Goal: Check status: Check status

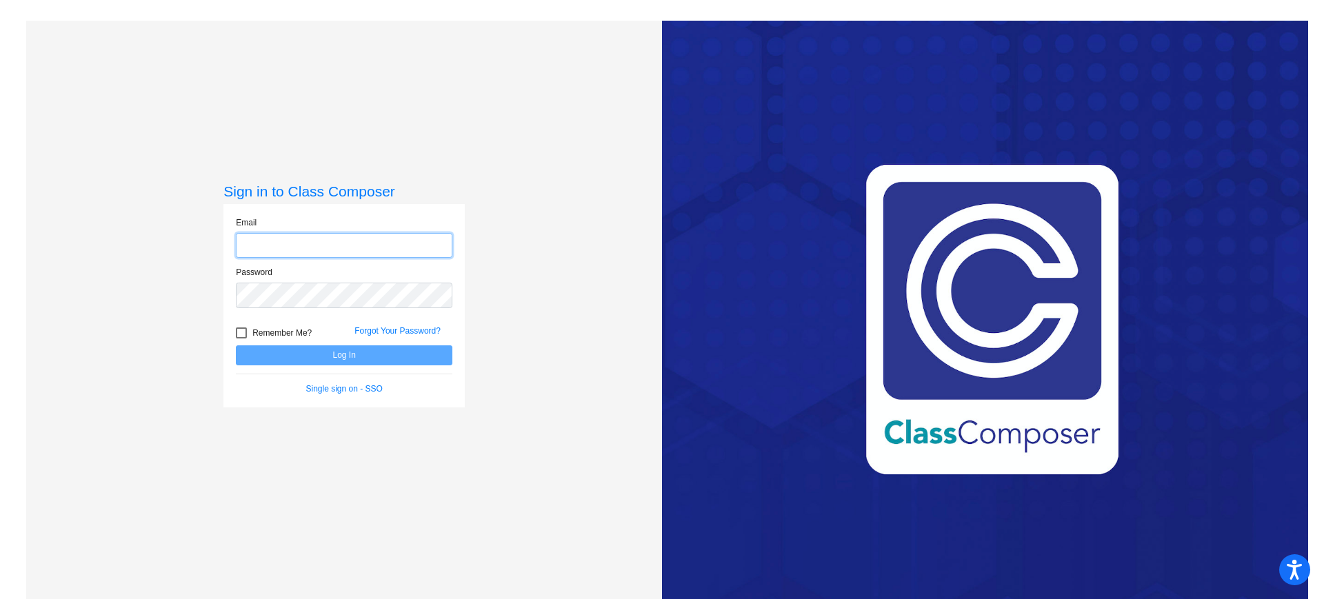
type input "[EMAIL_ADDRESS][DOMAIN_NAME]"
click at [348, 354] on button "Log In" at bounding box center [344, 356] width 217 height 20
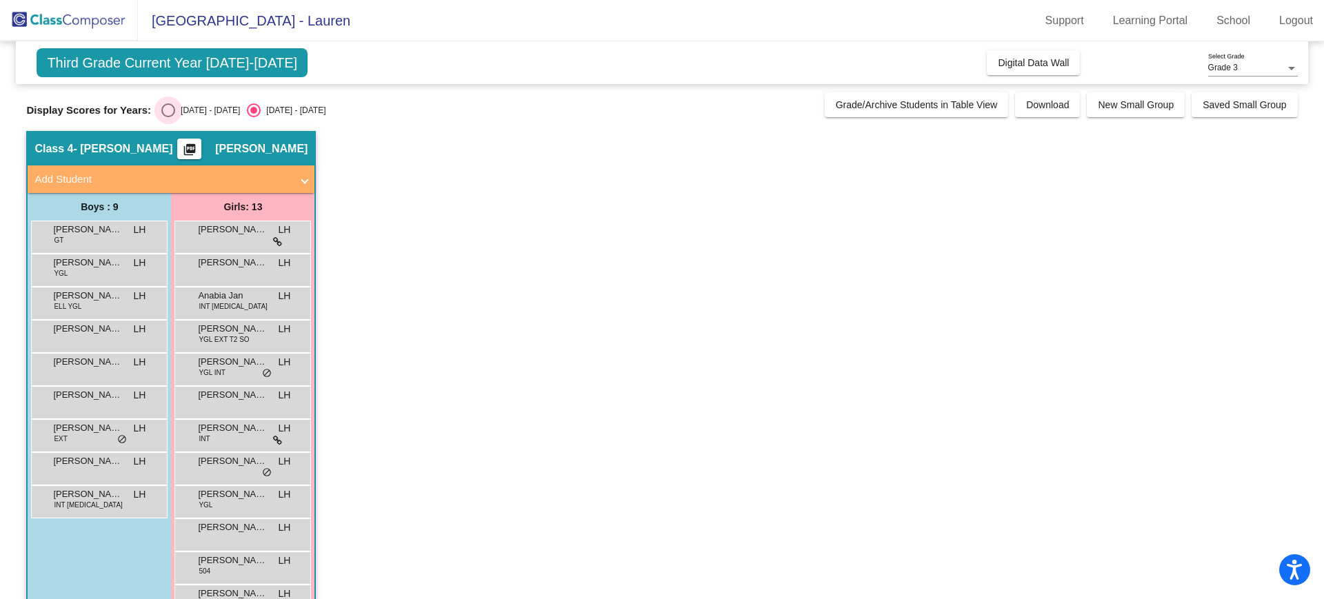
click at [166, 112] on div "Select an option" at bounding box center [168, 110] width 14 height 14
click at [168, 117] on input "[DATE] - [DATE]" at bounding box center [168, 117] width 1 height 1
radio input "true"
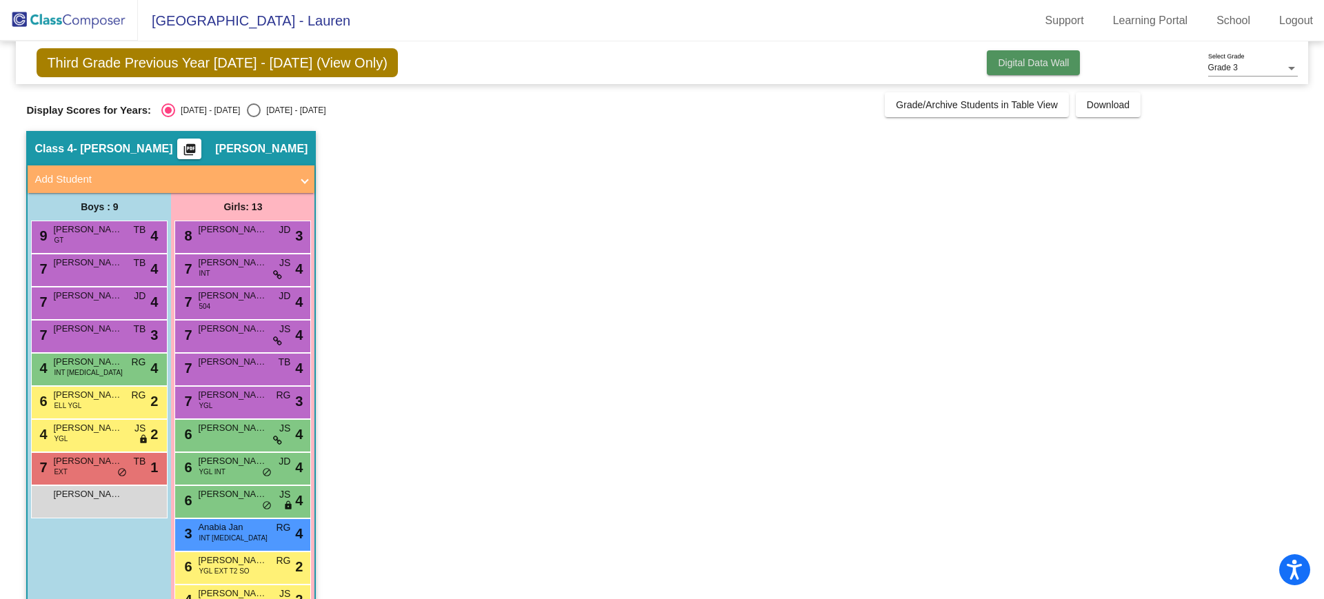
click at [1017, 56] on button "Digital Data Wall" at bounding box center [1033, 62] width 93 height 25
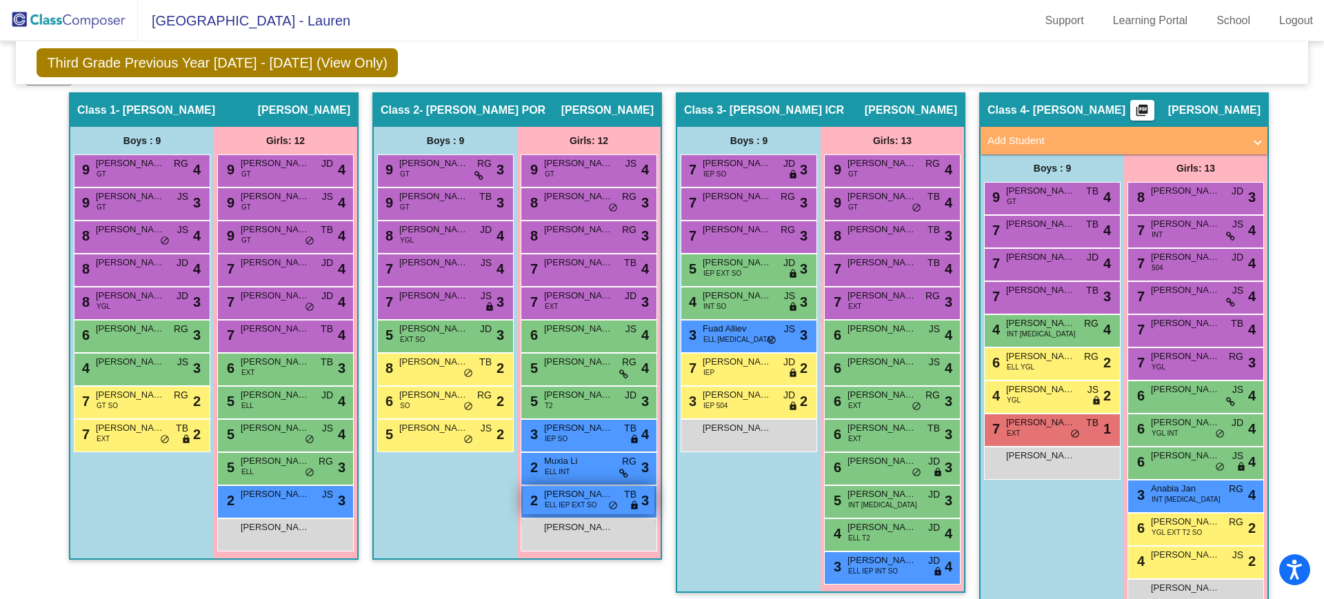
scroll to position [294, 0]
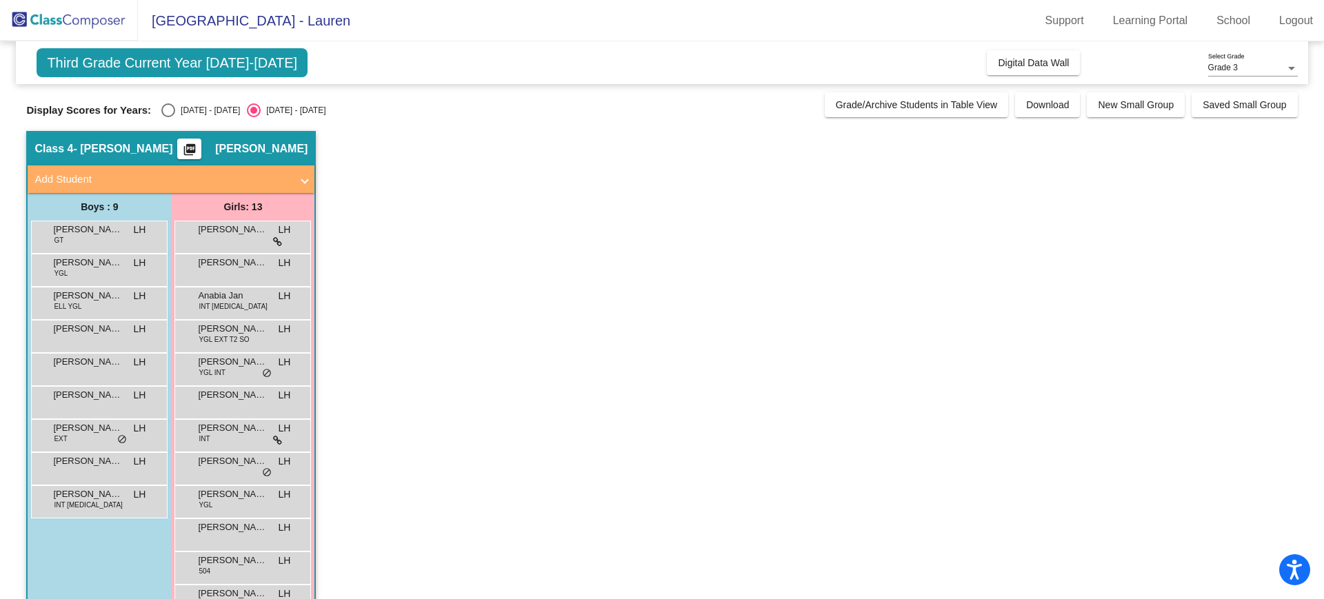
click at [161, 114] on div "Display Scores for Years: 2024 - 2025 2025 - 2026" at bounding box center [421, 110] width 791 height 14
click at [169, 112] on div "Select an option" at bounding box center [168, 110] width 14 height 14
click at [168, 117] on input "[DATE] - [DATE]" at bounding box center [168, 117] width 1 height 1
radio input "true"
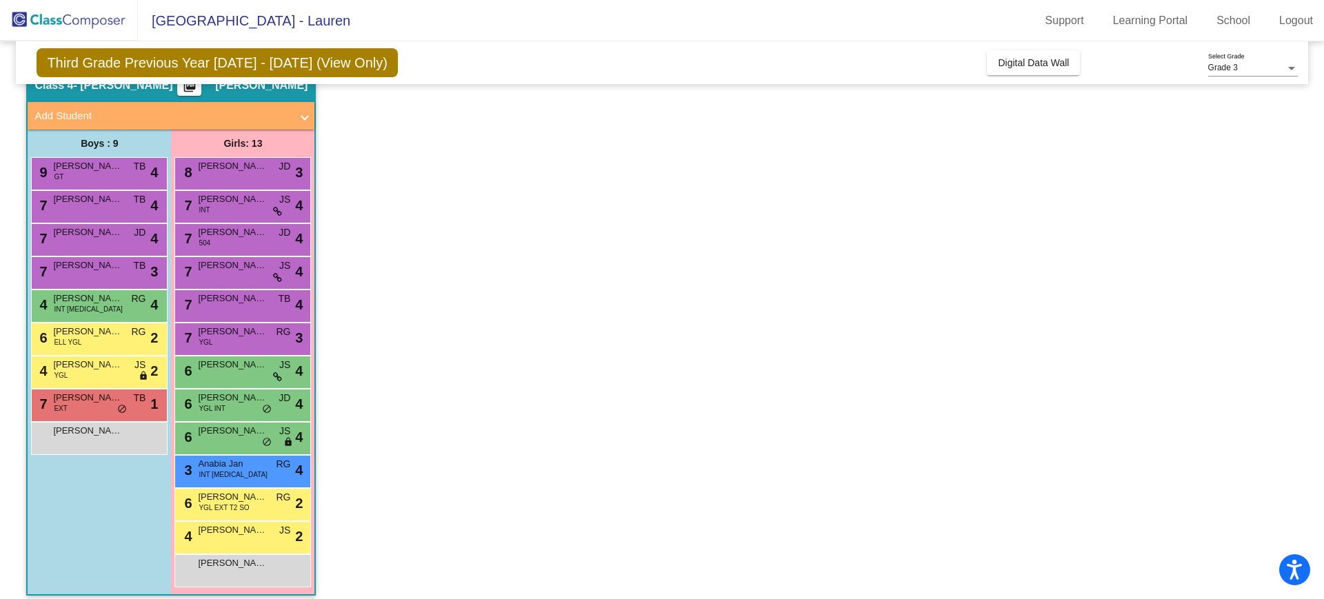
scroll to position [63, 0]
